Goal: Navigation & Orientation: Find specific page/section

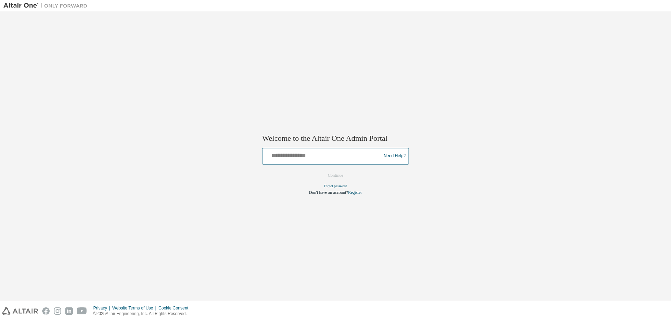
drag, startPoint x: 0, startPoint y: 0, endPoint x: 285, endPoint y: 158, distance: 326.4
click at [285, 158] on input "text" at bounding box center [322, 155] width 115 height 10
type input "**********"
click at [332, 176] on button "Continue" at bounding box center [335, 175] width 30 height 10
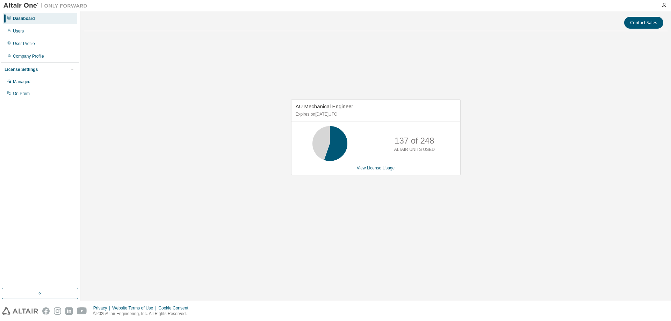
drag, startPoint x: 443, startPoint y: 131, endPoint x: 211, endPoint y: 131, distance: 232.0
click at [221, 133] on div "AU Mechanical Engineer Expires on [DATE] UTC 137 of 248 ALTAIR UNITS USED View …" at bounding box center [376, 141] width 584 height 209
